Goal: Task Accomplishment & Management: Manage account settings

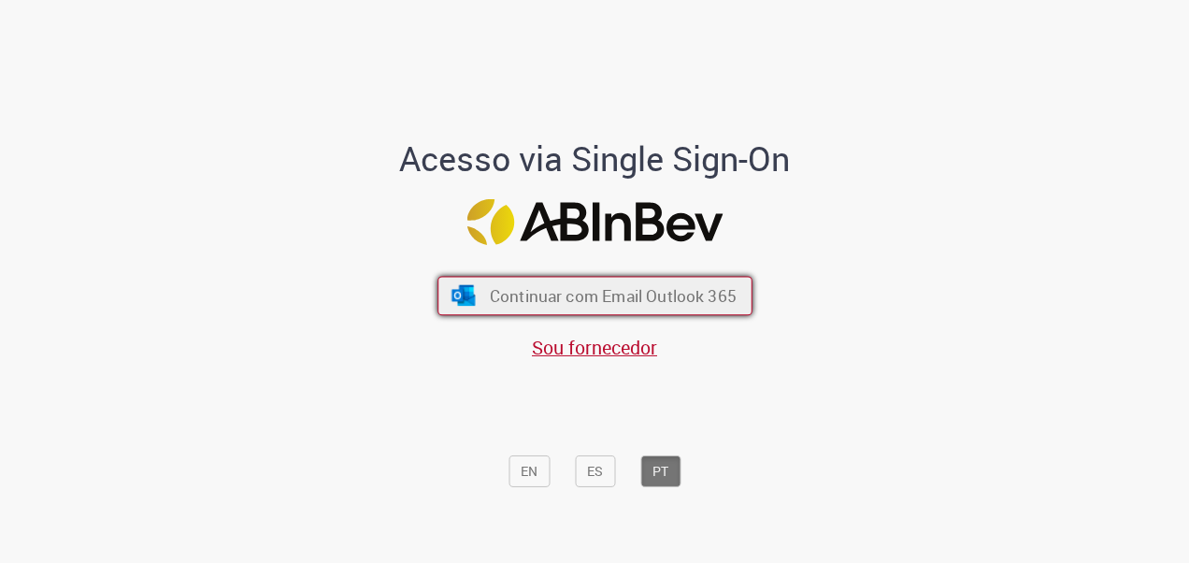
click at [567, 305] on span "Continuar com Email Outlook 365" at bounding box center [612, 295] width 247 height 22
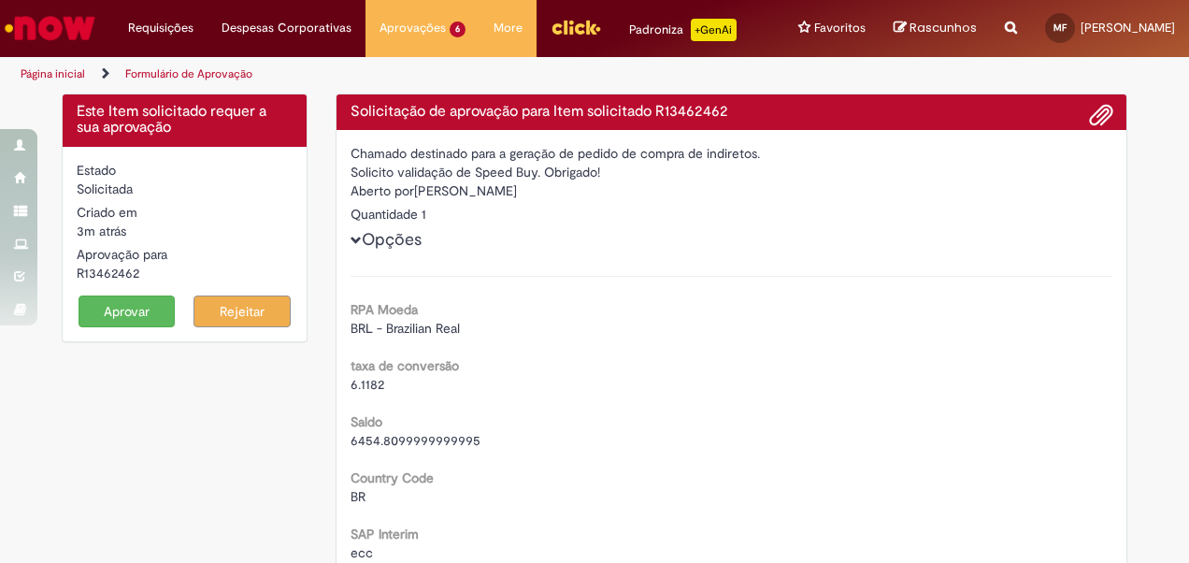
click at [142, 300] on button "Aprovar" at bounding box center [127, 311] width 97 height 32
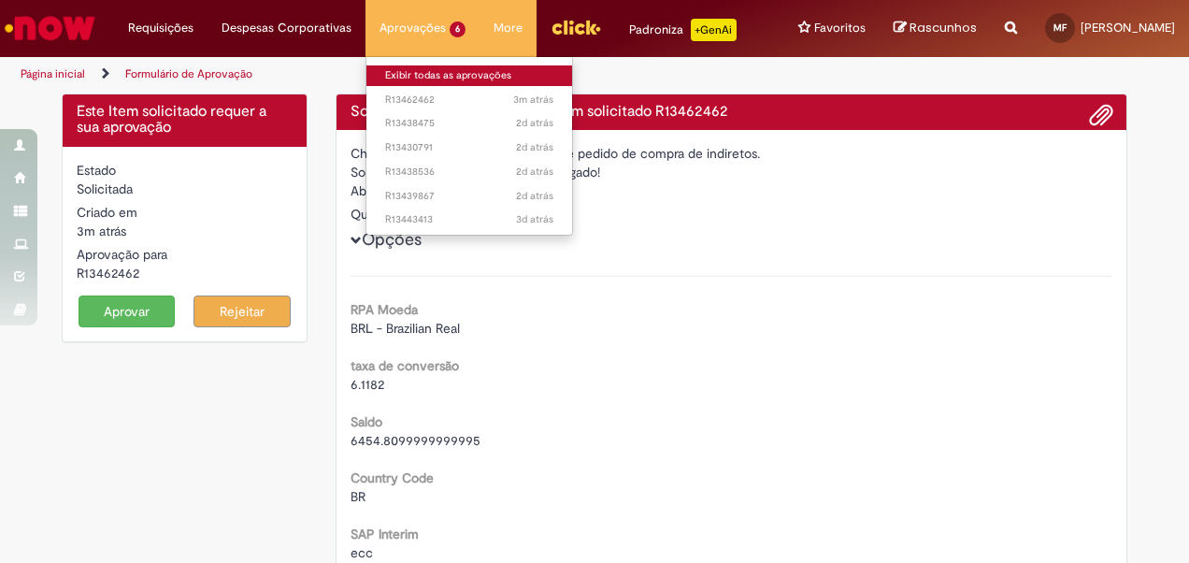
click at [413, 73] on link "Exibir todas as aprovações" at bounding box center [470, 75] width 206 height 21
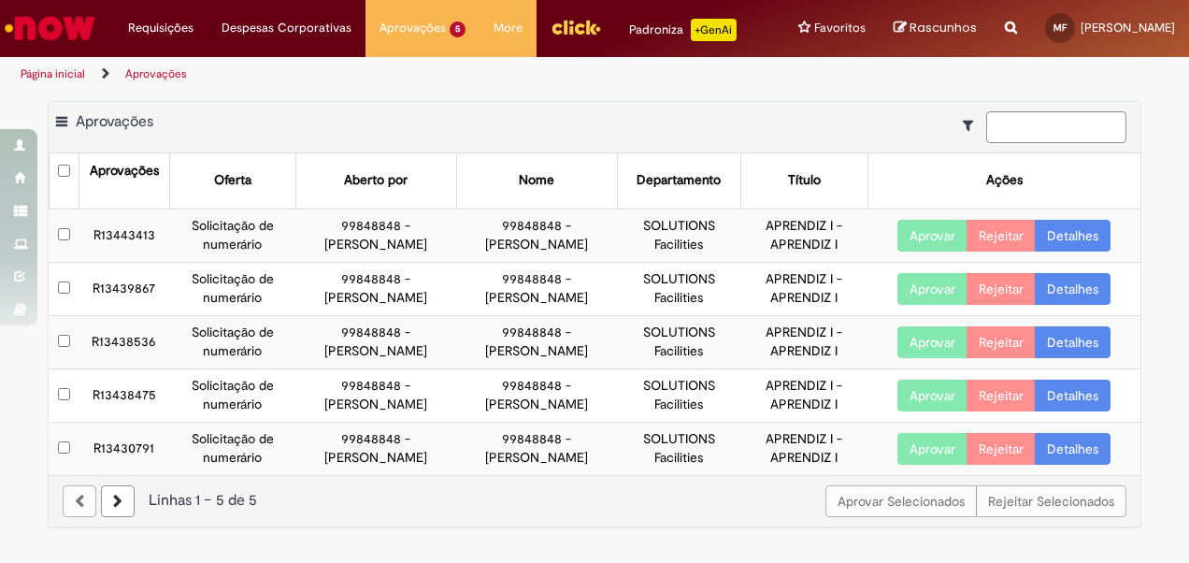
click at [66, 178] on th at bounding box center [65, 180] width 30 height 55
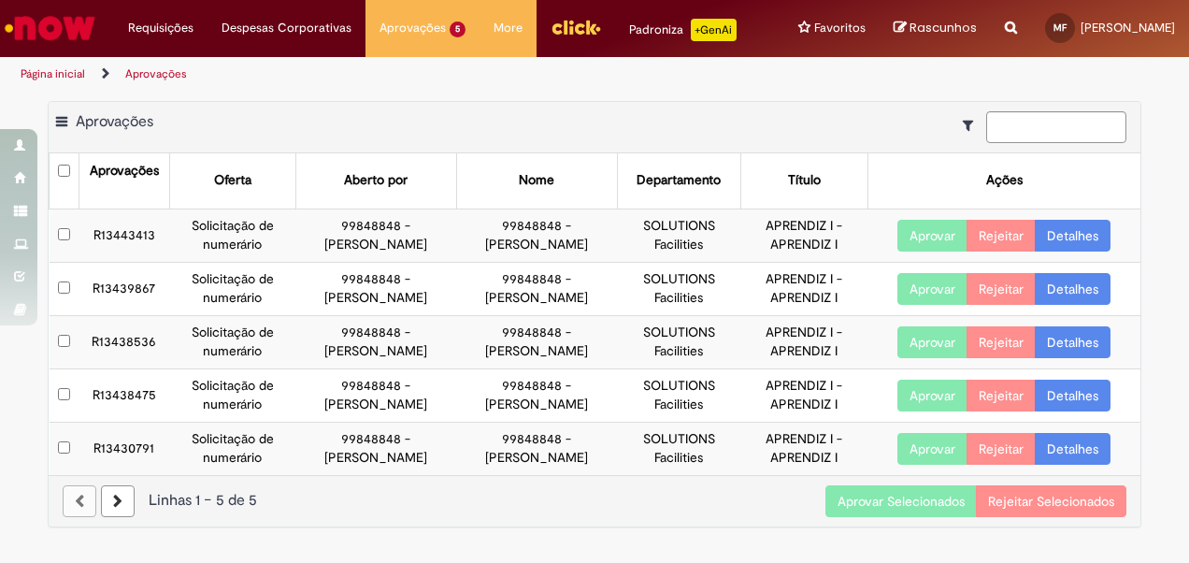
click at [859, 492] on button "Aprovar Selecionados" at bounding box center [901, 501] width 151 height 32
